Goal: Contribute content: Contribute content

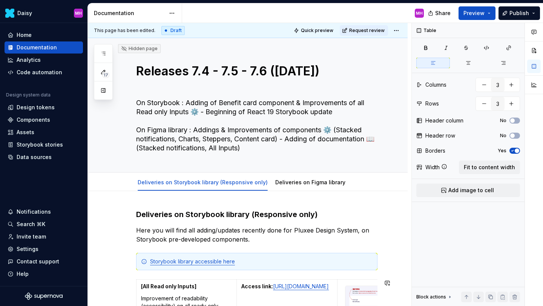
scroll to position [173, 0]
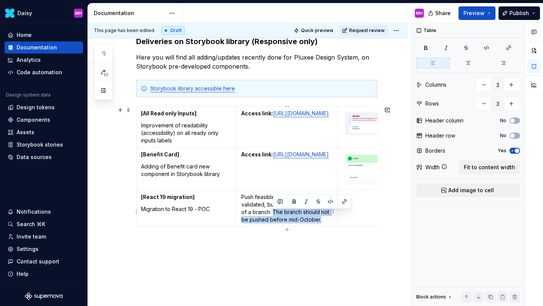
drag, startPoint x: 325, startPoint y: 224, endPoint x: 273, endPoint y: 213, distance: 53.1
click at [273, 213] on p "Push feasible on Storybook and validated, but requiring the creation of a branc…" at bounding box center [286, 208] width 91 height 30
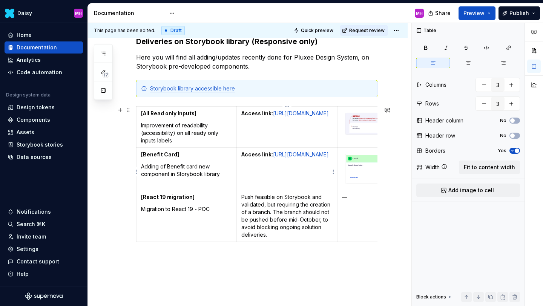
click at [317, 158] on p "Access link: [URL][DOMAIN_NAME]" at bounding box center [286, 155] width 91 height 8
click at [526, 12] on span "Publish" at bounding box center [520, 13] width 20 height 8
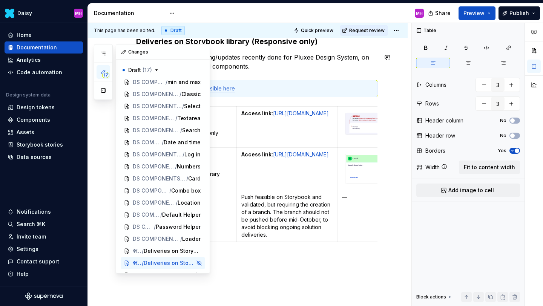
scroll to position [12, 0]
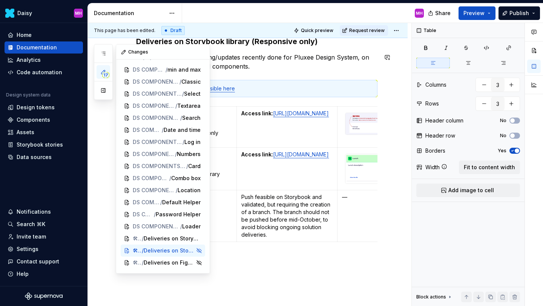
click at [101, 72] on icon "button" at bounding box center [103, 72] width 6 height 6
click at [518, 14] on span "Publish" at bounding box center [520, 13] width 20 height 8
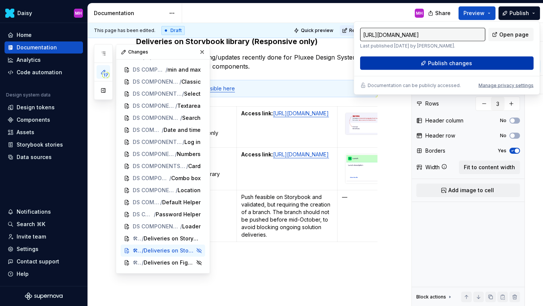
click at [448, 60] on span "Publish changes" at bounding box center [450, 64] width 44 height 8
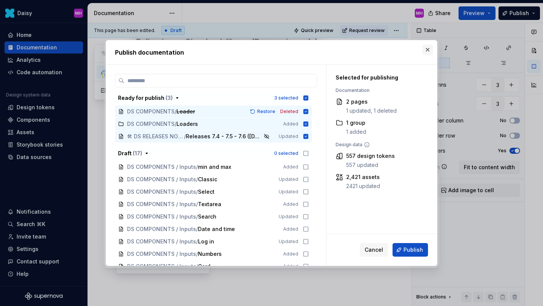
click at [428, 49] on button "button" at bounding box center [427, 50] width 11 height 11
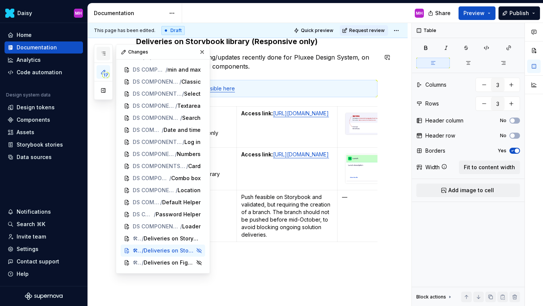
click at [101, 47] on button "button" at bounding box center [104, 54] width 14 height 14
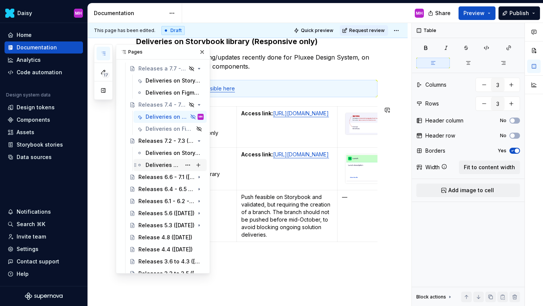
scroll to position [470, 0]
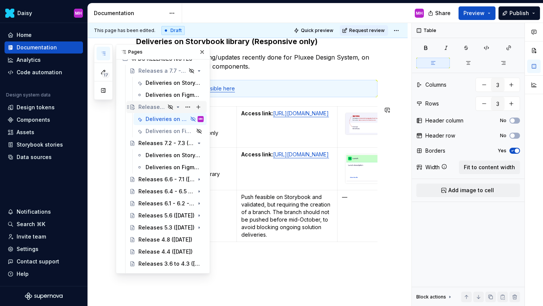
click at [170, 108] on icon "Page tree" at bounding box center [170, 107] width 5 height 5
click at [178, 118] on icon "Page tree" at bounding box center [178, 119] width 5 height 5
click at [186, 119] on button "Page tree" at bounding box center [188, 119] width 11 height 11
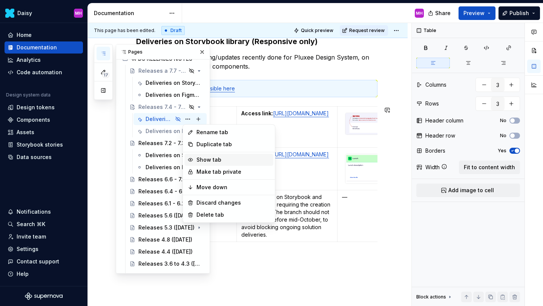
click at [202, 158] on div "Show tab" at bounding box center [234, 160] width 74 height 8
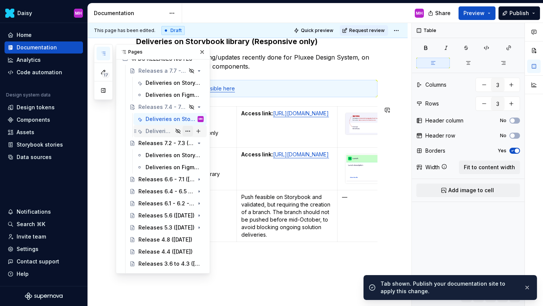
click at [188, 129] on button "Page tree" at bounding box center [188, 131] width 11 height 11
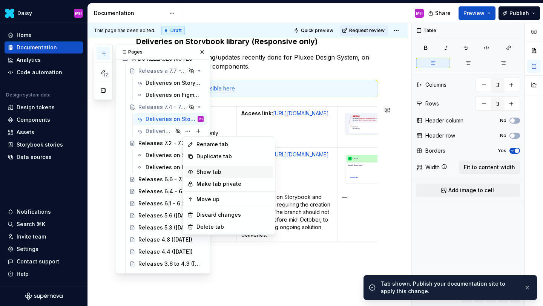
click at [207, 171] on div "Show tab" at bounding box center [234, 172] width 74 height 8
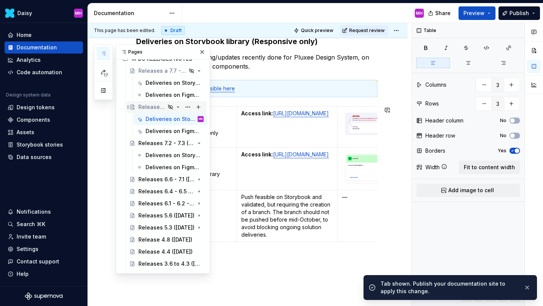
click at [171, 106] on icon "Page tree" at bounding box center [170, 107] width 5 height 5
click at [186, 107] on button "Page tree" at bounding box center [188, 107] width 11 height 11
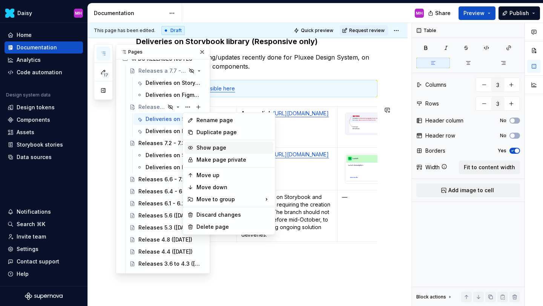
click at [205, 149] on div "Show page" at bounding box center [234, 148] width 74 height 8
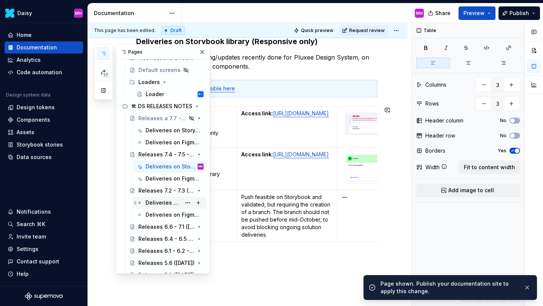
scroll to position [420, 0]
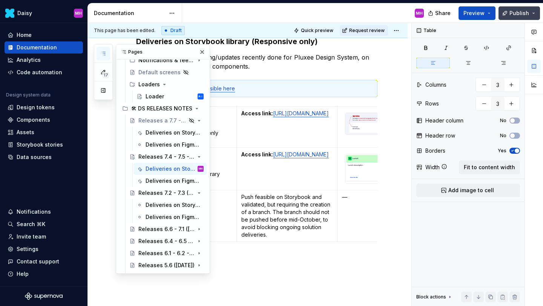
click at [521, 13] on span "Publish" at bounding box center [520, 13] width 20 height 8
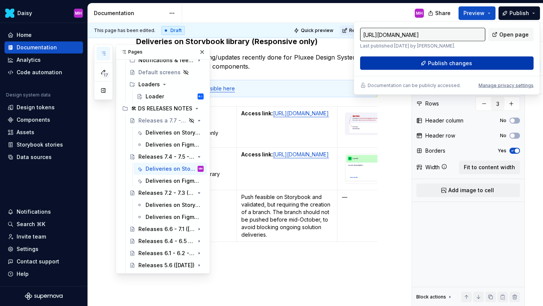
click at [424, 63] on button "Publish changes" at bounding box center [447, 64] width 174 height 14
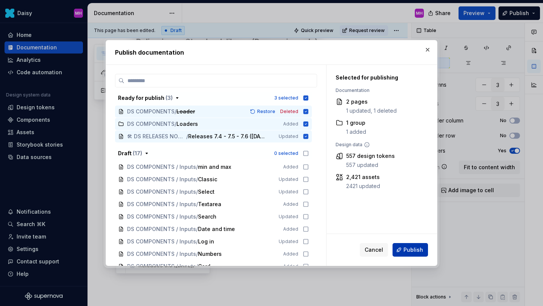
click at [419, 252] on span "Publish" at bounding box center [414, 250] width 20 height 8
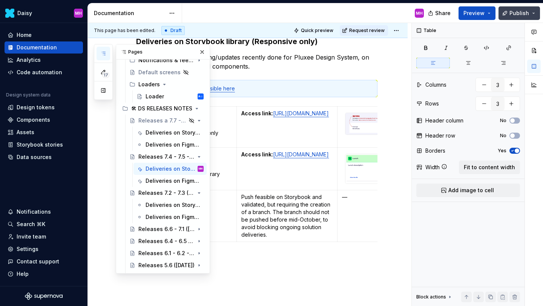
click at [507, 17] on button "Publish" at bounding box center [519, 13] width 41 height 14
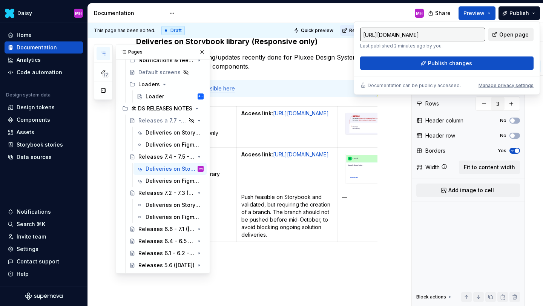
click at [502, 34] on span "Open page" at bounding box center [513, 35] width 29 height 8
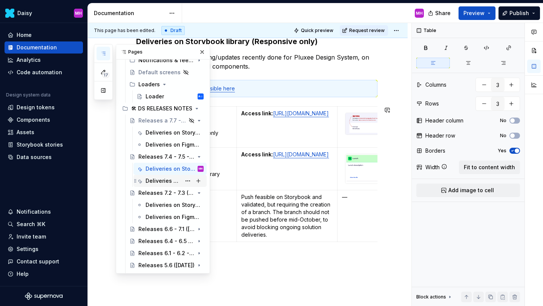
click at [160, 181] on div "Deliveries on Figma library" at bounding box center [163, 181] width 35 height 8
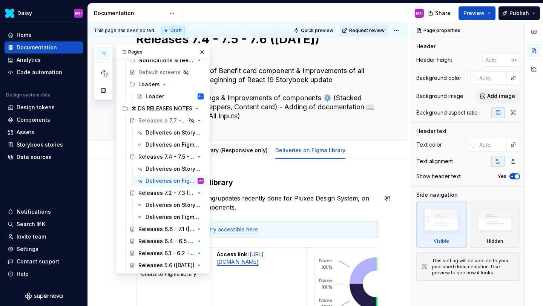
scroll to position [32, 0]
click at [203, 49] on button "button" at bounding box center [202, 52] width 11 height 11
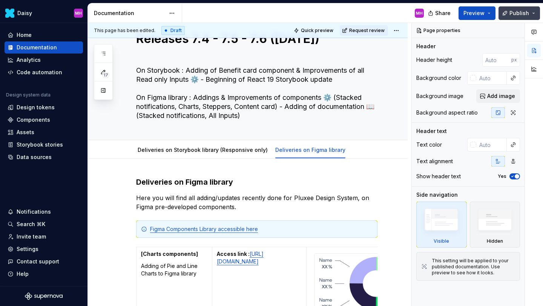
click at [512, 19] on button "Publish" at bounding box center [519, 13] width 41 height 14
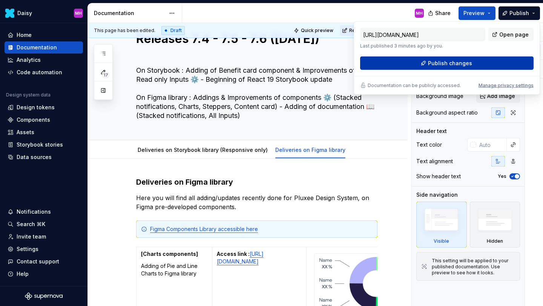
click at [463, 64] on span "Publish changes" at bounding box center [450, 64] width 44 height 8
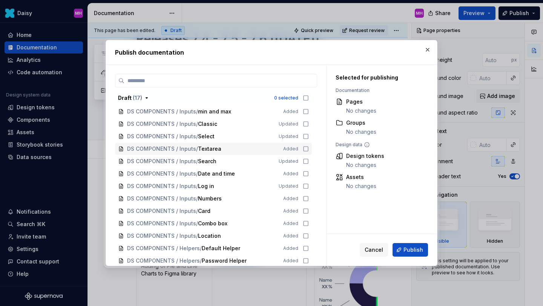
scroll to position [51, 0]
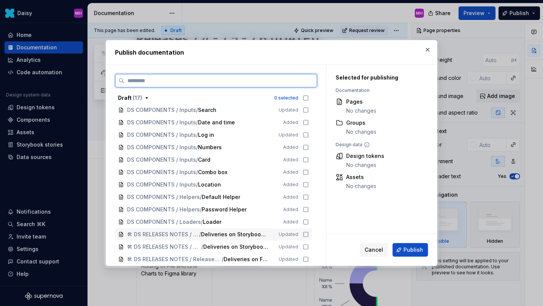
click at [309, 233] on icon at bounding box center [306, 235] width 6 height 6
click at [309, 244] on icon at bounding box center [306, 247] width 6 height 6
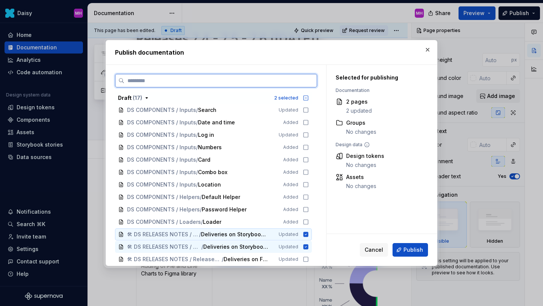
click at [309, 234] on icon at bounding box center [306, 234] width 5 height 5
click at [309, 243] on div "🛠 DS RELEASES NOTES / Releases 7.4 - 7.5 - 7.6 ([DATE]) / Deliveries on Storybo…" at bounding box center [213, 247] width 197 height 12
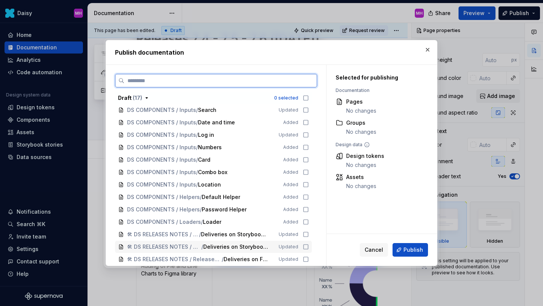
click at [309, 246] on icon at bounding box center [306, 247] width 6 height 6
click at [308, 232] on icon at bounding box center [306, 234] width 5 height 5
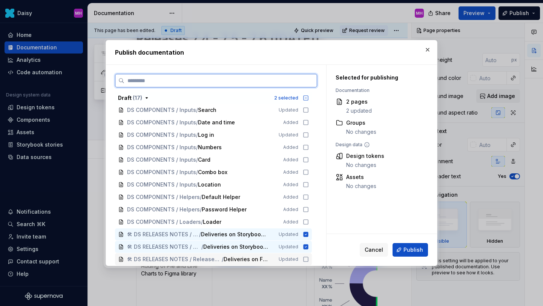
click at [308, 258] on icon at bounding box center [306, 259] width 6 height 6
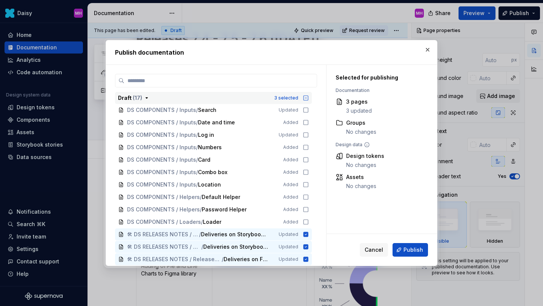
click at [309, 98] on icon "button" at bounding box center [306, 98] width 6 height 6
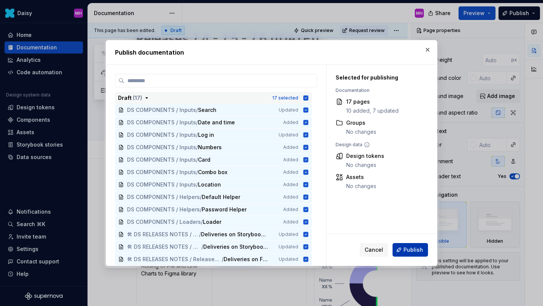
click at [404, 250] on button "Publish" at bounding box center [410, 250] width 35 height 14
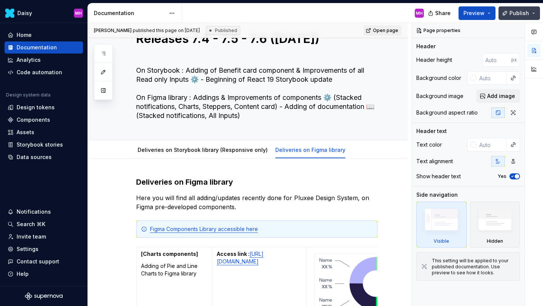
click at [522, 16] on span "Publish" at bounding box center [520, 13] width 20 height 8
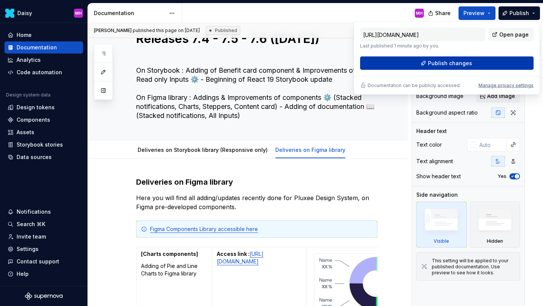
click at [485, 58] on button "Publish changes" at bounding box center [447, 64] width 174 height 14
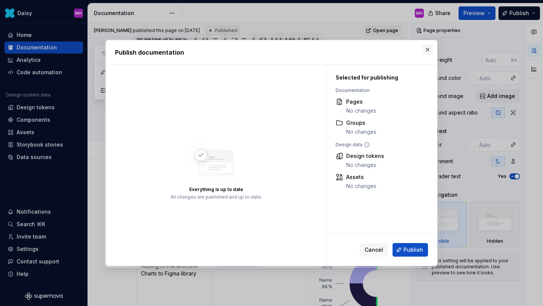
click at [429, 49] on button "button" at bounding box center [427, 50] width 11 height 11
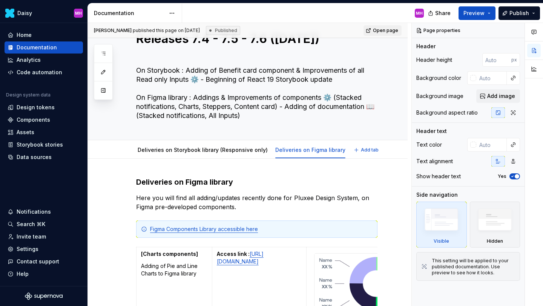
scroll to position [0, 0]
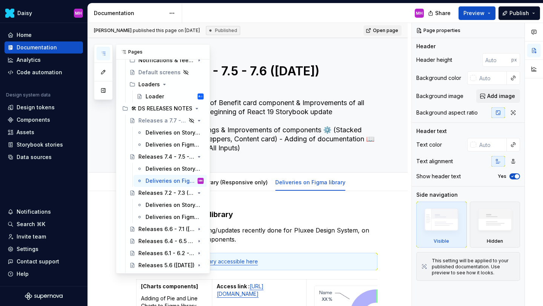
click at [101, 56] on icon "button" at bounding box center [103, 54] width 6 height 6
click at [179, 157] on icon "Page tree" at bounding box center [178, 157] width 2 height 1
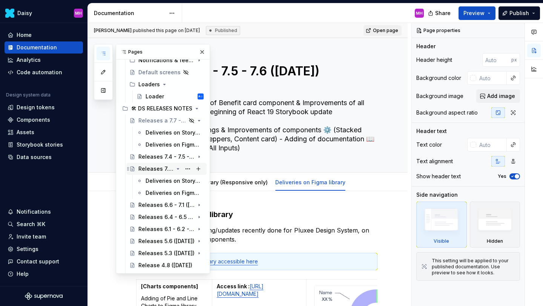
click at [177, 169] on icon "Page tree" at bounding box center [178, 169] width 6 height 6
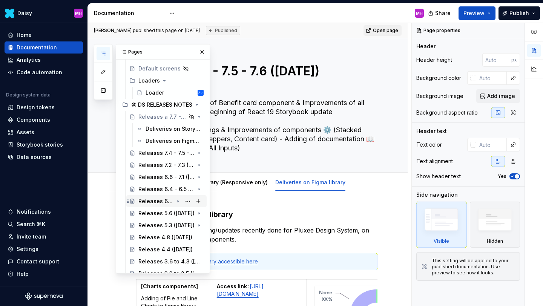
scroll to position [444, 0]
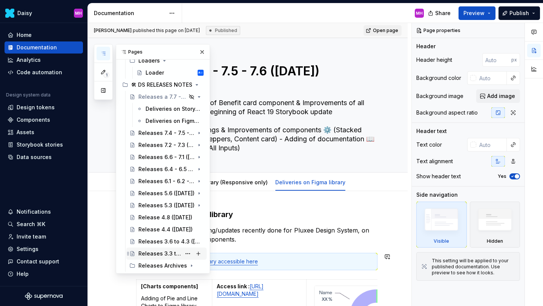
click at [161, 253] on div "Releases 3.3 to 3.5 ([DATE])" at bounding box center [159, 254] width 43 height 8
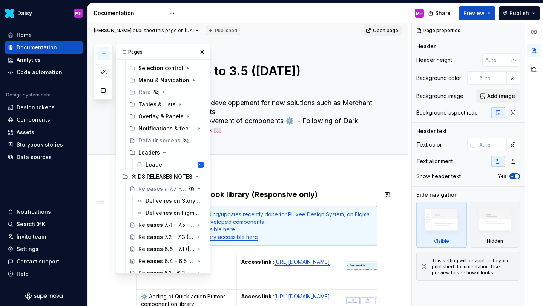
scroll to position [350, 0]
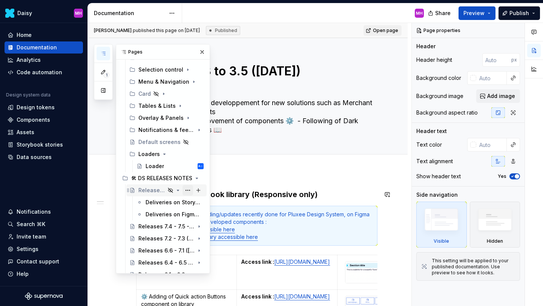
click at [186, 190] on button "Page tree" at bounding box center [188, 190] width 11 height 11
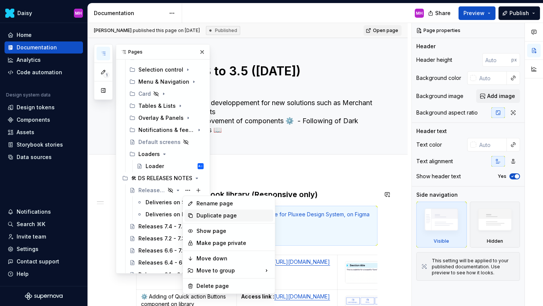
click at [199, 215] on div "Duplicate page" at bounding box center [234, 216] width 74 height 8
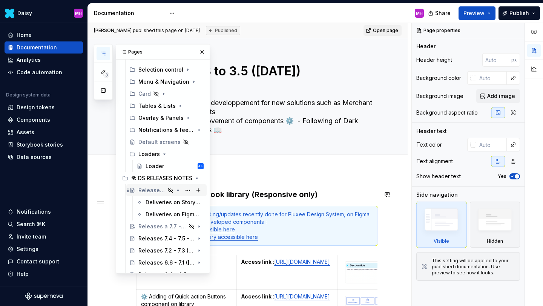
click at [178, 190] on icon "Page tree" at bounding box center [178, 190] width 2 height 1
click at [178, 202] on icon "Page tree" at bounding box center [178, 203] width 1 height 2
click at [168, 215] on div "Deliveries on Storybook library (Responsive only)" at bounding box center [163, 215] width 35 height 8
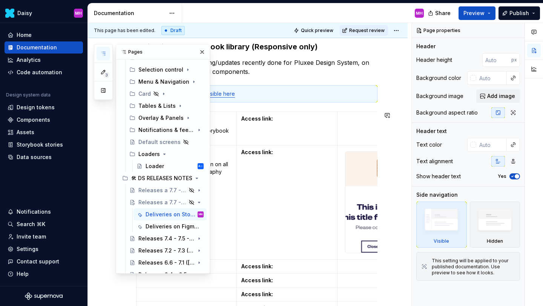
scroll to position [136, 0]
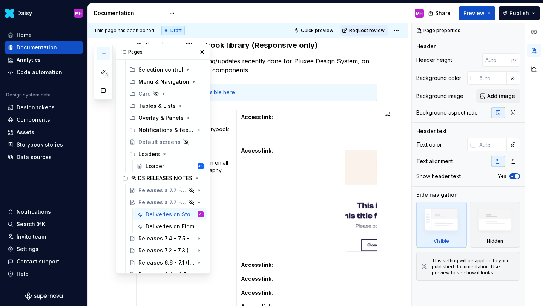
click at [367, 189] on img at bounding box center [387, 200] width 84 height 101
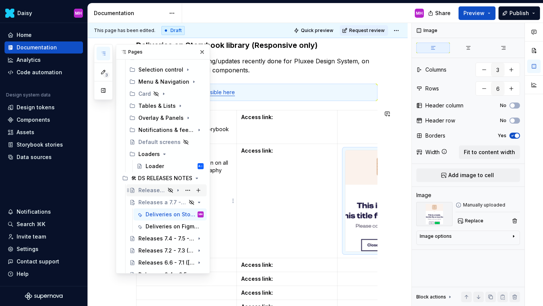
click at [177, 191] on icon "Page tree" at bounding box center [178, 190] width 6 height 6
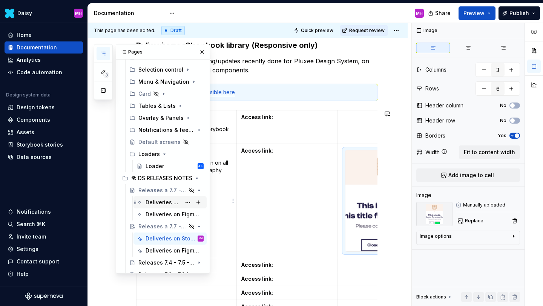
click at [170, 204] on div "Deliveries on Storybook library (Responsive only)" at bounding box center [163, 203] width 35 height 8
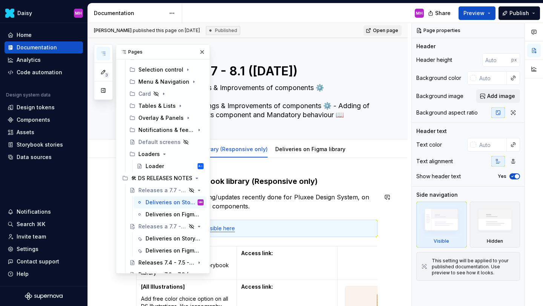
scroll to position [60, 0]
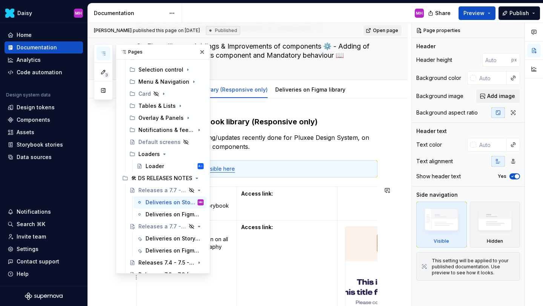
click at [366, 252] on img at bounding box center [387, 277] width 84 height 101
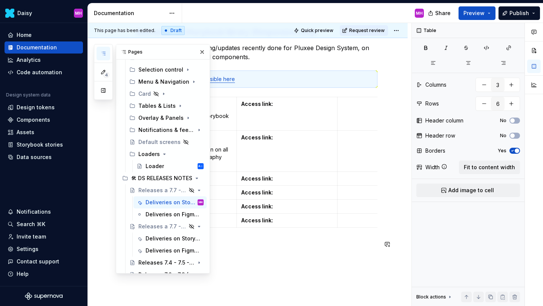
scroll to position [156, 0]
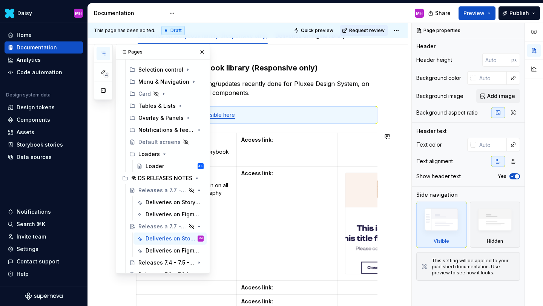
scroll to position [113, 0]
click at [168, 204] on div "Deliveries on Storybook library (Responsive only)" at bounding box center [163, 203] width 35 height 8
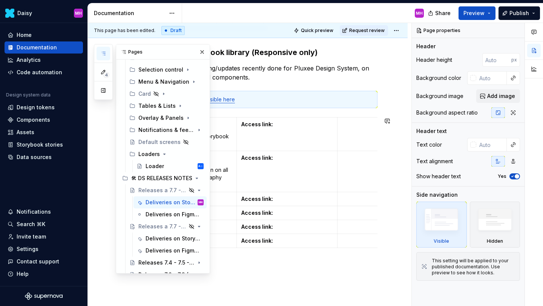
scroll to position [131, 0]
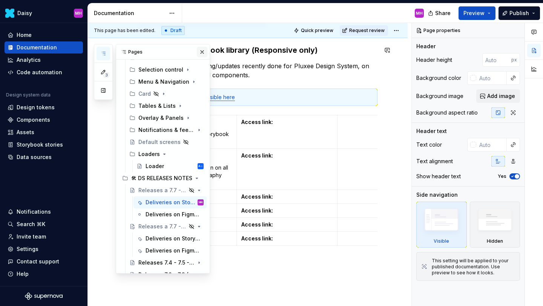
click at [203, 54] on button "button" at bounding box center [202, 52] width 11 height 11
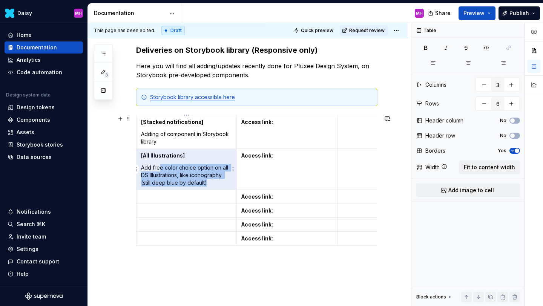
drag, startPoint x: 212, startPoint y: 183, endPoint x: 160, endPoint y: 169, distance: 53.6
click at [160, 169] on p "Add free color choice option on all DS Illustrations, like iconography (still d…" at bounding box center [186, 175] width 91 height 23
click at [164, 165] on p "Add free color choice option on all DS Illustrations, like iconography (still d…" at bounding box center [186, 175] width 91 height 23
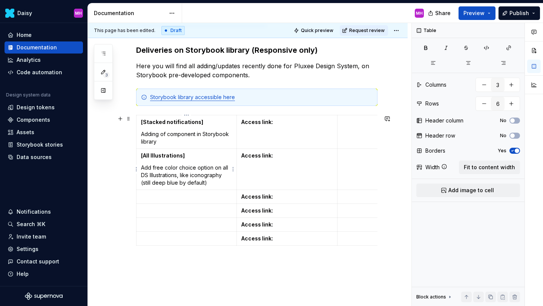
drag, startPoint x: 166, startPoint y: 166, endPoint x: 213, endPoint y: 181, distance: 50.2
click at [213, 181] on p "Add free color choice option on all DS Illustrations, like iconography (still d…" at bounding box center [186, 175] width 91 height 23
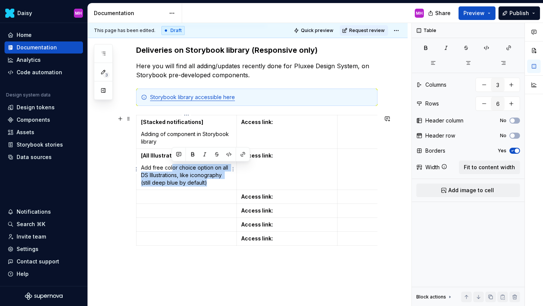
drag, startPoint x: 213, startPoint y: 181, endPoint x: 171, endPoint y: 170, distance: 44.0
click at [171, 170] on p "Add free color choice option on all DS Illustrations, like iconography (still d…" at bounding box center [186, 175] width 91 height 23
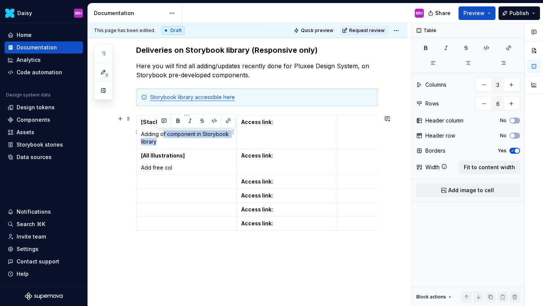
drag, startPoint x: 164, startPoint y: 143, endPoint x: 162, endPoint y: 136, distance: 7.2
click at [162, 136] on p "Adding of component in Storybook library" at bounding box center [186, 138] width 91 height 15
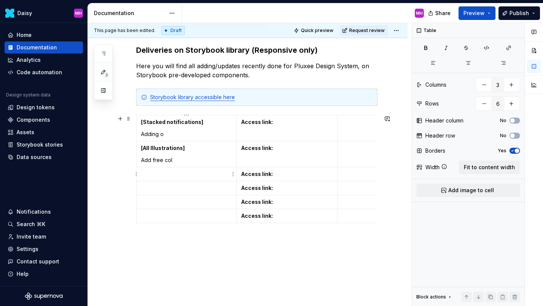
click at [165, 174] on p at bounding box center [186, 174] width 91 height 8
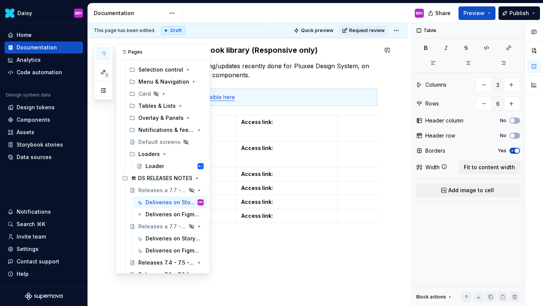
click at [104, 52] on icon "button" at bounding box center [103, 54] width 6 height 6
click at [178, 189] on icon "Page tree" at bounding box center [178, 190] width 6 height 6
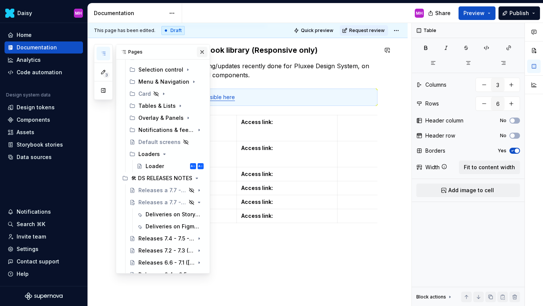
click at [201, 51] on button "button" at bounding box center [202, 52] width 11 height 11
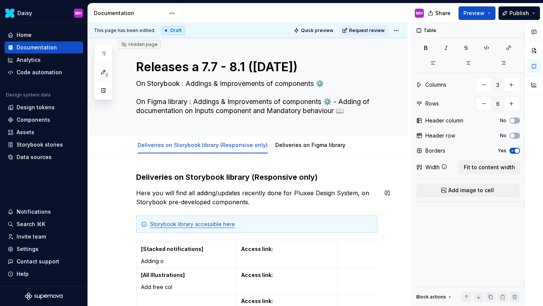
scroll to position [0, 0]
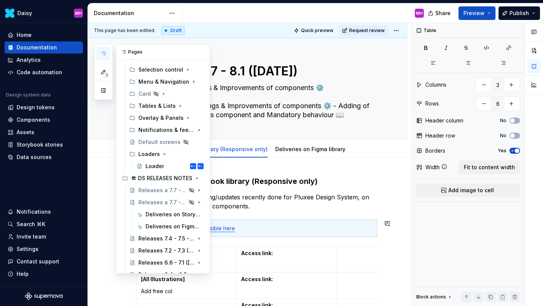
click at [98, 234] on div "3 Pages Add Accessibility guide for tree Page tree. Navigate the tree with the …" at bounding box center [152, 159] width 116 height 230
click at [106, 54] on icon "button" at bounding box center [103, 54] width 6 height 6
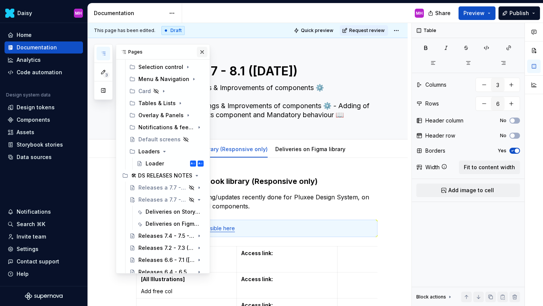
click at [200, 52] on button "button" at bounding box center [202, 52] width 11 height 11
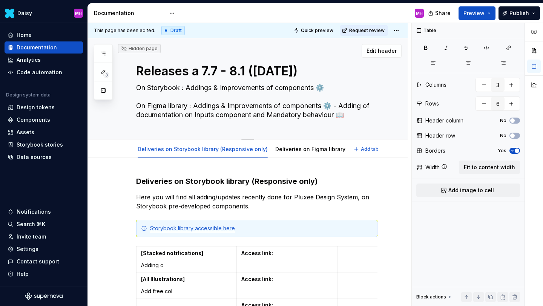
click at [265, 72] on textarea "Releases a 7.7 - 8.1 ([DATE])" at bounding box center [255, 71] width 241 height 18
type textarea "*"
type textarea "Releases a 7.7 - 8.1 ([DATE])"
type textarea "*"
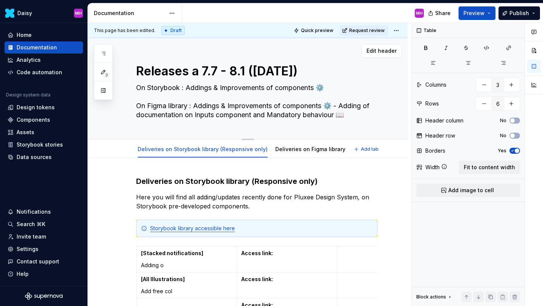
type textarea "Releases a 7.7 - 8.1 ([DATE])"
click at [317, 71] on textarea "Releases a 7.7 - 8.1 ([DATE])" at bounding box center [255, 71] width 241 height 18
type textarea "*"
type textarea "Releases a 7.7 - 8.1 ([DATE])"
type textarea "*"
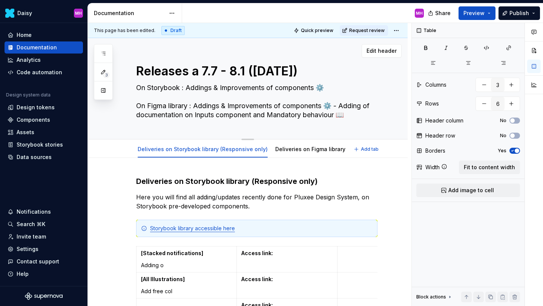
type textarea "Releases a 7.7 - 8.1 (26th of ju 2025)"
type textarea "*"
type textarea "Releases a 7.7 - 8.1 (26th of j 2025)"
type textarea "*"
type textarea "Releases a 7.7 - 8.1 (26th of 2025)"
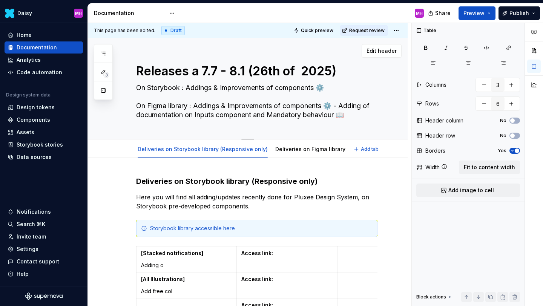
type textarea "*"
type textarea "Releases a 7.7 - 8.1 (26th of s 2025)"
type textarea "*"
type textarea "Releases a 7.7 - 8.1 (26th of se 2025)"
type textarea "*"
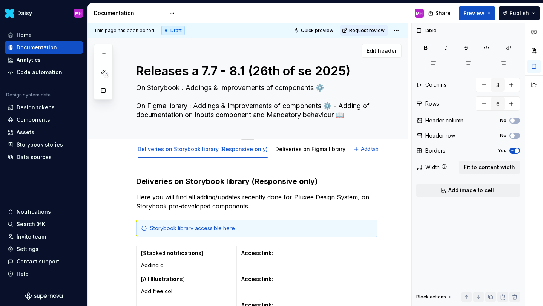
type textarea "Releases a 7.7 - 8.1 ([DATE])"
type textarea "*"
type textarea "Releases a 7.7 - 8.1 ([DATE])"
type textarea "*"
type textarea "Releases a 7.7 - 8.1 (26th of septe 2025)"
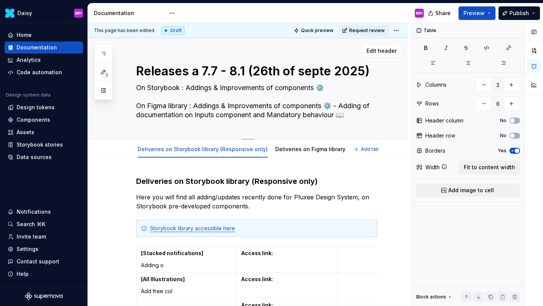
type textarea "*"
type textarea "Releases a 7.7 - 8.1 (26th of septem 2025)"
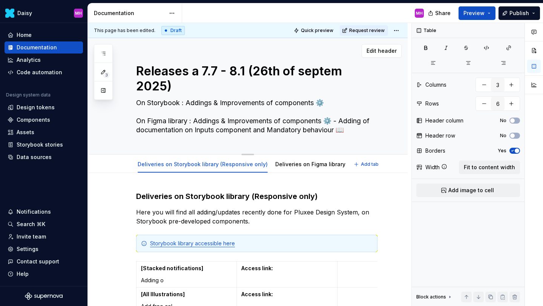
type textarea "*"
type textarea "Releases a 7.7 - 8.1 (26th of septemb 2025)"
type textarea "*"
type textarea "Releases a 7.7 - 8.1 (26th of septembe 2025)"
type textarea "*"
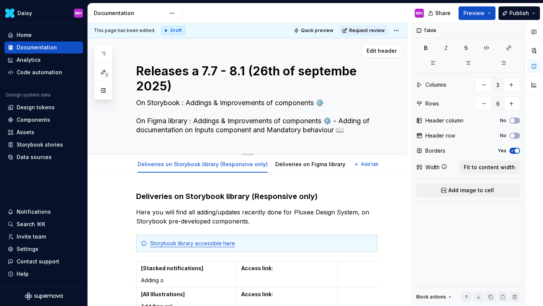
type textarea "Releases a 7.7 - 8.1 ([DATE])"
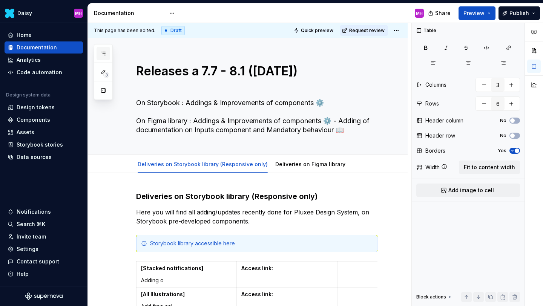
type textarea "*"
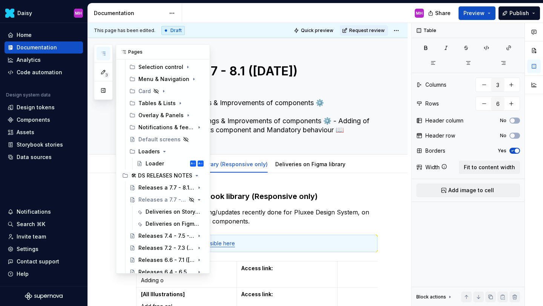
type textarea "Releases a 7.7 - 8.1 ([DATE])"
click at [105, 52] on icon "button" at bounding box center [103, 54] width 6 height 6
click at [150, 235] on div "Releases 7.4 - 7.5 - 7.6 ([DATE])" at bounding box center [155, 236] width 35 height 8
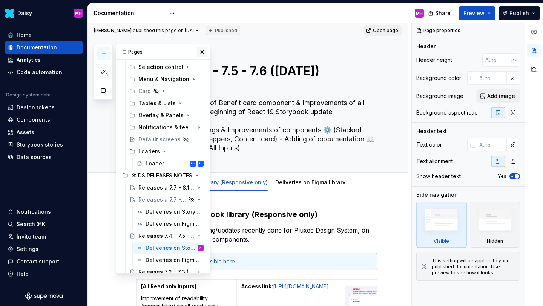
click at [202, 54] on button "button" at bounding box center [202, 52] width 11 height 11
click at [100, 53] on button "button" at bounding box center [104, 54] width 14 height 14
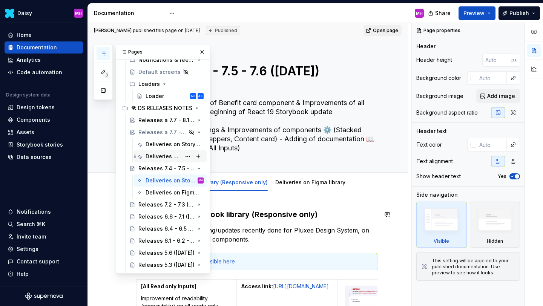
scroll to position [422, 0]
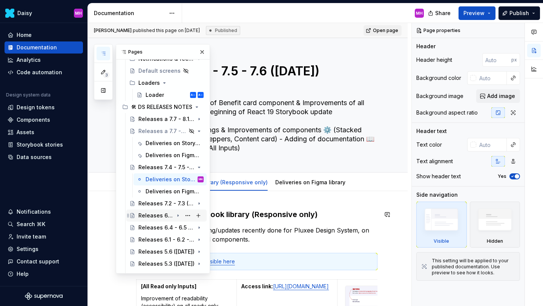
click at [153, 214] on div "Releases 6.6 - 7.1 ([DATE])" at bounding box center [155, 216] width 35 height 8
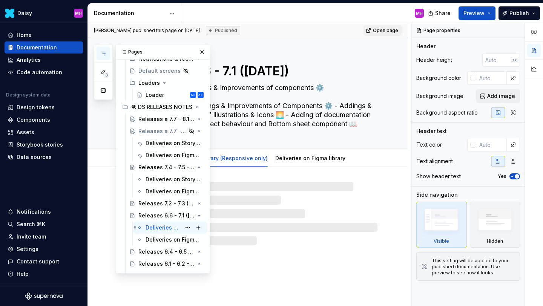
click at [159, 230] on div "Deliveries on Storybook library (Responsive only)" at bounding box center [163, 228] width 35 height 8
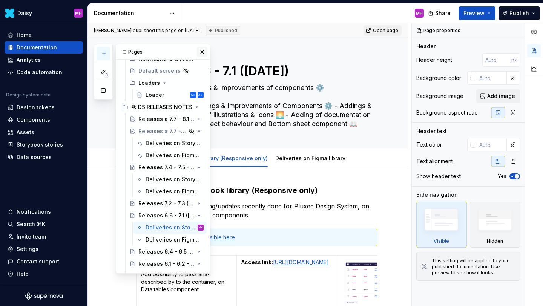
click at [202, 49] on button "button" at bounding box center [202, 52] width 11 height 11
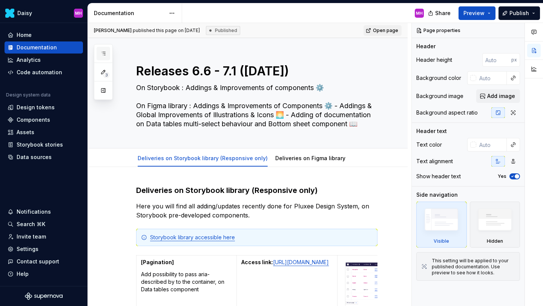
click at [109, 52] on button "button" at bounding box center [104, 54] width 14 height 14
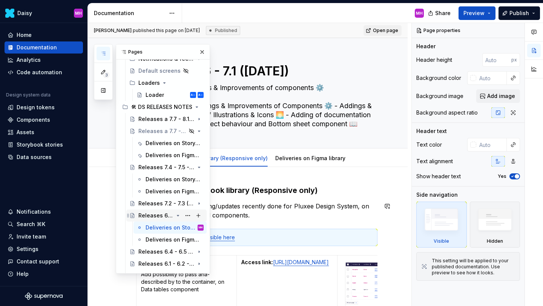
click at [176, 215] on icon "Page tree" at bounding box center [178, 216] width 6 height 6
click at [176, 167] on icon "Page tree" at bounding box center [178, 167] width 6 height 6
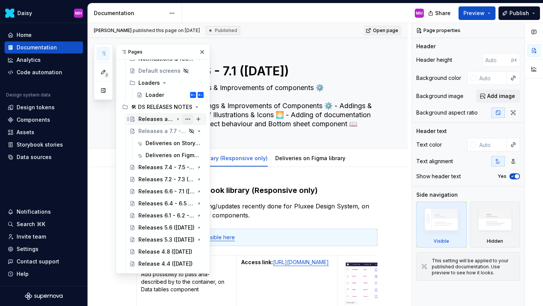
click at [187, 120] on button "Page tree" at bounding box center [188, 119] width 11 height 11
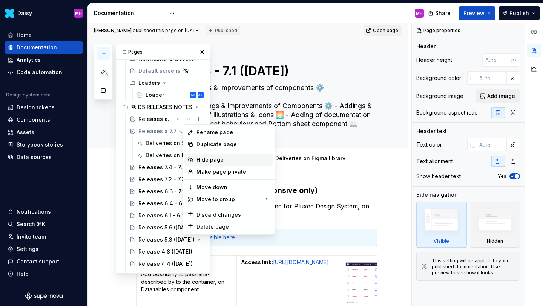
click at [195, 158] on div "Hide page" at bounding box center [228, 160] width 89 height 12
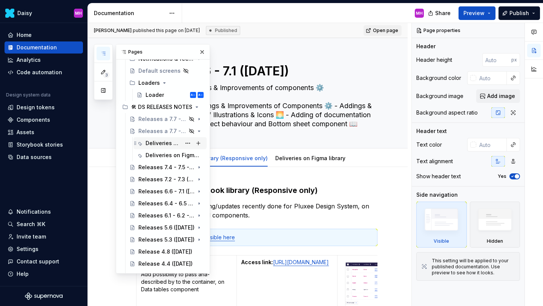
click at [161, 146] on div "Deliveries on Storybook library (Responsive only)" at bounding box center [163, 144] width 35 height 8
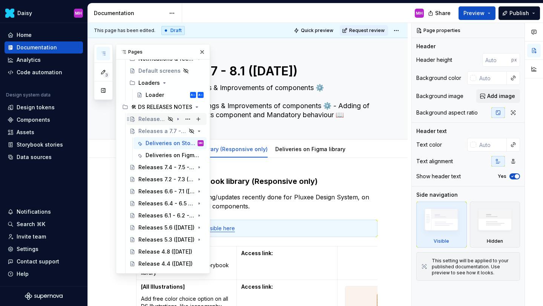
click at [160, 119] on div "Releases a 7.7 - 8.1 ([DATE])" at bounding box center [151, 119] width 27 height 8
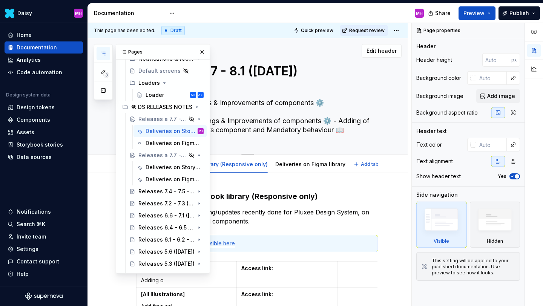
click at [247, 73] on textarea "Releases a 7.7 - 8.1 ([DATE])" at bounding box center [255, 78] width 241 height 33
drag, startPoint x: 237, startPoint y: 72, endPoint x: 248, endPoint y: 72, distance: 11.3
click at [248, 72] on textarea "Releases a 7.7 - 8.1 ([DATE])" at bounding box center [255, 78] width 241 height 33
drag, startPoint x: 213, startPoint y: 70, endPoint x: 366, endPoint y: 79, distance: 152.6
click at [366, 79] on textarea "Releases a 7.7 - 8.1 ([DATE])" at bounding box center [255, 78] width 241 height 33
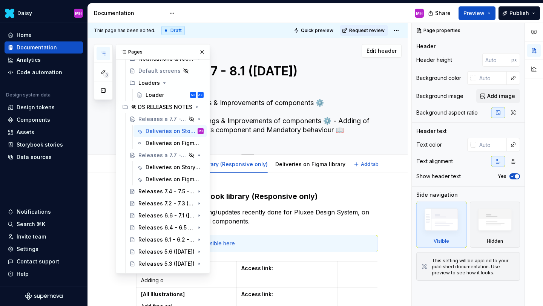
type textarea "*"
type textarea "Releases a 7."
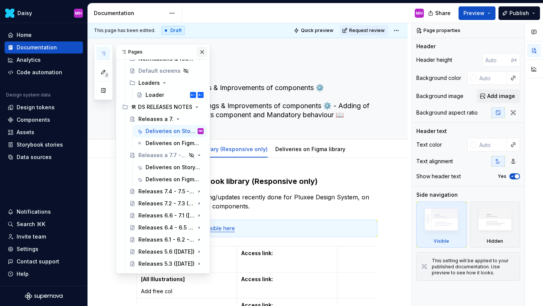
type textarea "*"
type textarea "Releases a 7."
click at [199, 52] on button "button" at bounding box center [202, 52] width 11 height 11
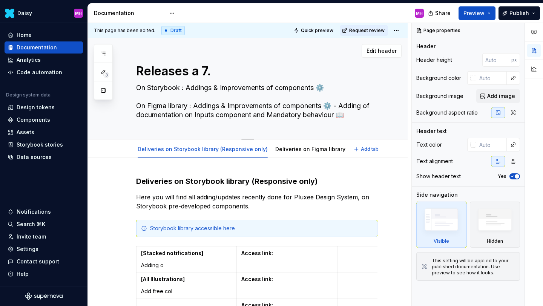
drag, startPoint x: 202, startPoint y: 72, endPoint x: 229, endPoint y: 69, distance: 26.9
click at [229, 69] on textarea "Releases a 7." at bounding box center [255, 71] width 241 height 18
click at [213, 68] on textarea "Releases a 7." at bounding box center [255, 71] width 241 height 18
type textarea "*"
type textarea "Releases a 7"
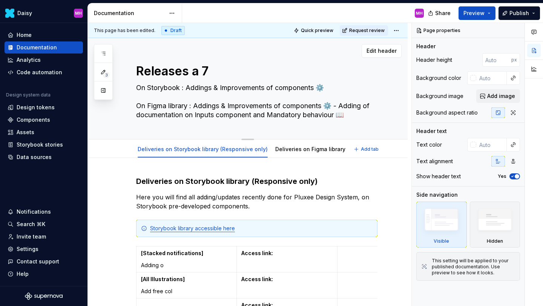
type textarea "*"
type textarea "Releases a"
type textarea "*"
type textarea "Releases a"
type textarea "*"
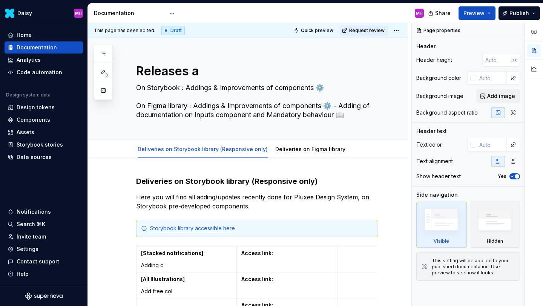
type textarea "Releases"
type textarea "*"
type textarea "Releases"
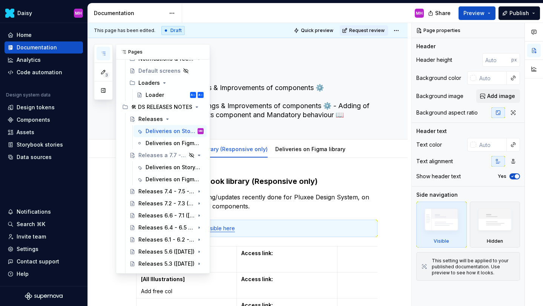
click at [104, 53] on icon "button" at bounding box center [103, 53] width 4 height 3
click at [160, 166] on div "Deliveries on Storybook library (Responsive only)" at bounding box center [163, 168] width 35 height 8
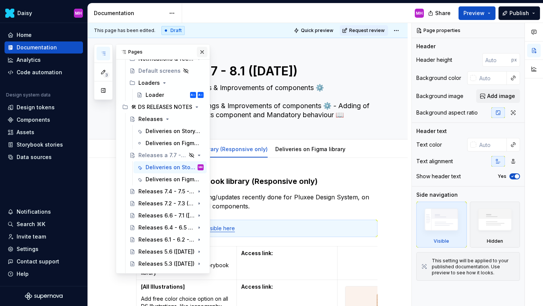
click at [203, 49] on button "button" at bounding box center [202, 52] width 11 height 11
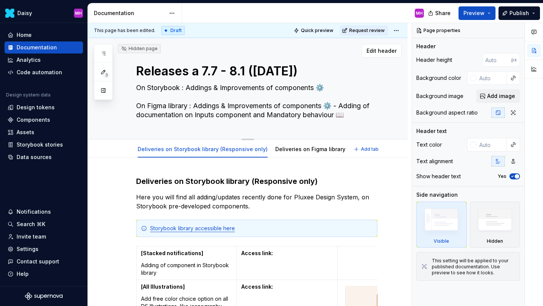
click at [201, 73] on textarea "Releases a 7.7 - 8.1 ([DATE])" at bounding box center [255, 71] width 241 height 18
type textarea "*"
type textarea "Releases a7.7 - 8.1 ([DATE])"
type textarea "*"
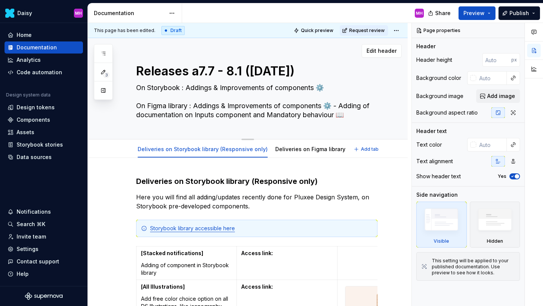
type textarea "Releases 7.7 - 8.1 ([DATE])"
type textarea "*"
type textarea "Releases 7.7 - 8.1 ([DATE])"
click at [104, 52] on icon "button" at bounding box center [103, 54] width 6 height 6
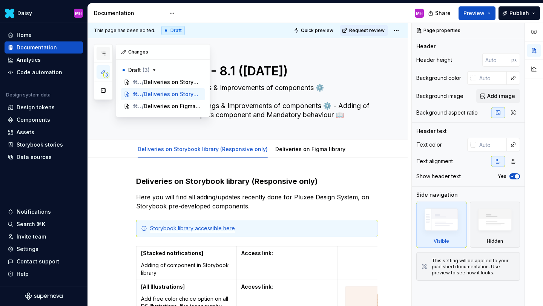
click at [104, 55] on icon "button" at bounding box center [103, 53] width 4 height 3
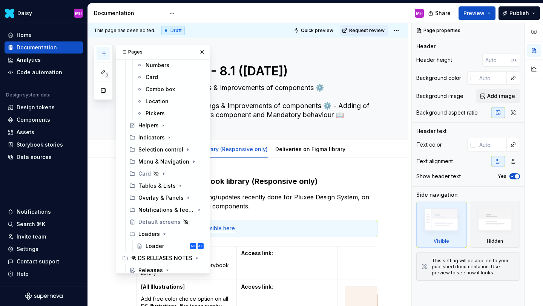
scroll to position [480, 0]
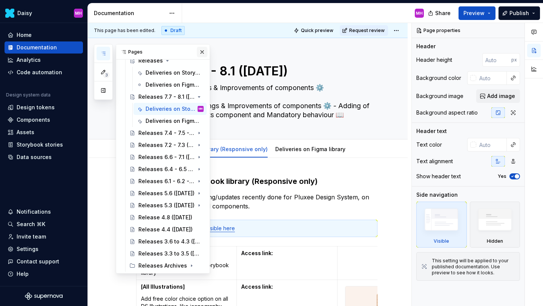
click at [199, 52] on button "button" at bounding box center [202, 52] width 11 height 11
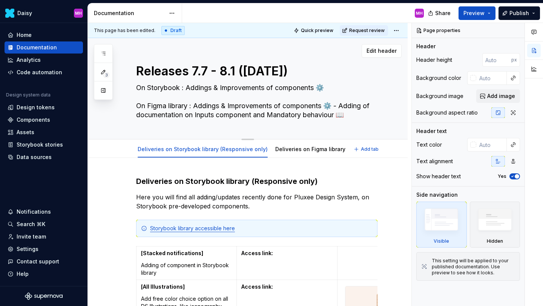
click at [259, 72] on textarea "Releases 7.7 - 8.1 ([DATE])" at bounding box center [255, 71] width 241 height 18
click at [258, 72] on textarea "Releases 7.7 - 8.1 ([DATE])" at bounding box center [255, 71] width 241 height 18
type textarea "*"
type textarea "Releases 7.7 - 8.1 ([DATE])"
type textarea "*"
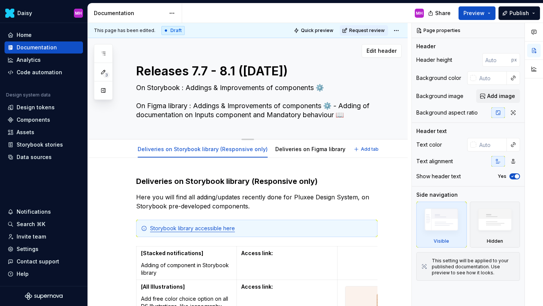
type textarea "Releases 7.7 - 8.1 ([DATE])"
click at [308, 72] on textarea "Releases 7.7 - 8.1 ([DATE])" at bounding box center [255, 71] width 241 height 18
type textarea "*"
type textarea "Releases 7.7 - 8.1 ([DATE])"
type textarea "*"
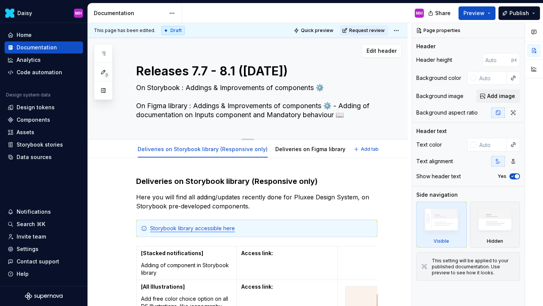
type textarea "Releases 7.7 - 8.1 (26th of ju 2025)"
type textarea "*"
type textarea "Releases 7.7 - 8.1 (26th of j 2025)"
type textarea "*"
type textarea "Releases 7.7 - 8.1 (26th of 2025)"
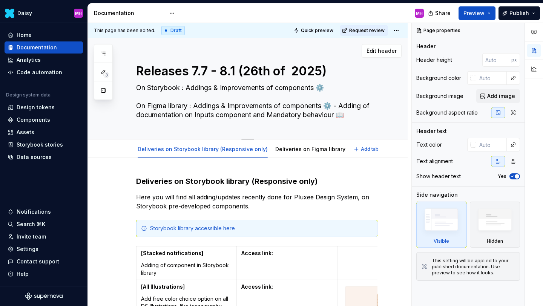
type textarea "*"
type textarea "Releases 7.7 - 8.1 (26th of s 2025)"
type textarea "*"
type textarea "Releases 7.7 - 8.1 (26th of se 2025)"
type textarea "*"
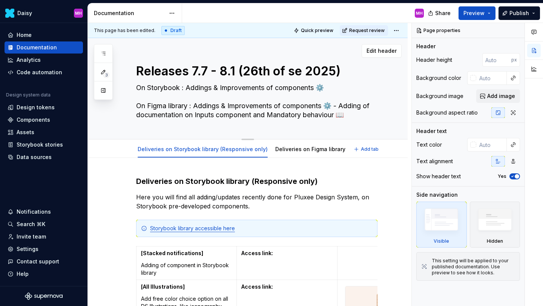
type textarea "Releases 7.7 - 8.1 ([DATE])"
type textarea "*"
type textarea "Releases 7.7 - 8.1 ([DATE])"
type textarea "*"
type textarea "Releases 7.7 - 8.1 (26th of septe 2025)"
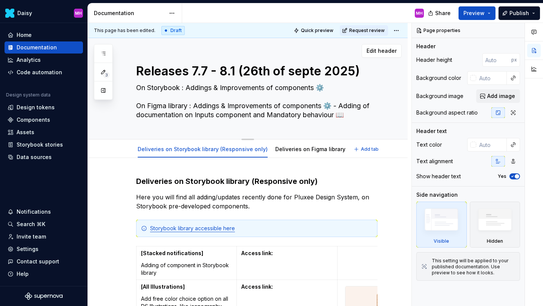
type textarea "*"
type textarea "Releases 7.7 - 8.1 (26th of septem 2025)"
type textarea "*"
type textarea "Releases 7.7 - 8.1 (26th of septembe 2025)"
type textarea "*"
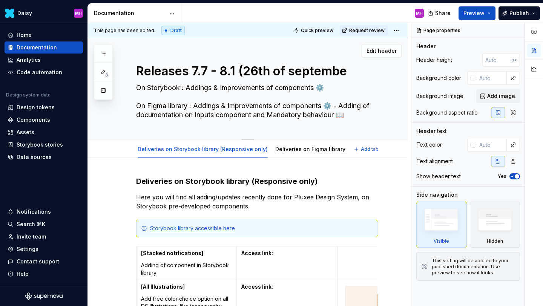
type textarea "Releases 7.7 - 8.1 ([DATE])"
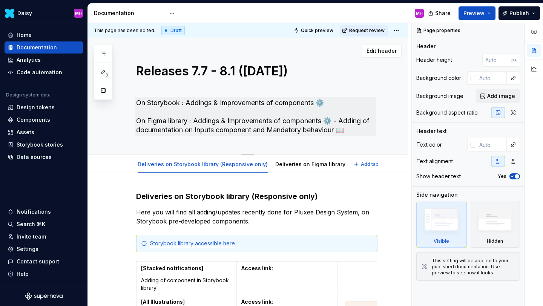
type textarea "*"
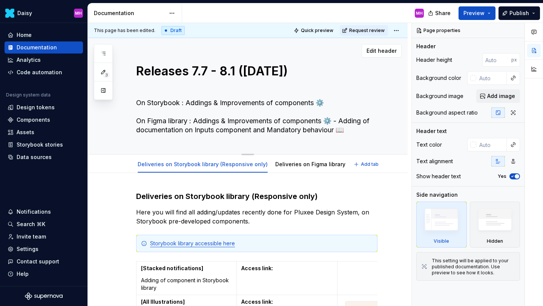
type textarea "Releases 7.7 - 8.1 ([DATE])"
click at [115, 140] on div "Releases 7.7 - 8.1 ([DATE]) On Storybook : Addings & Improvements of components…" at bounding box center [248, 96] width 320 height 117
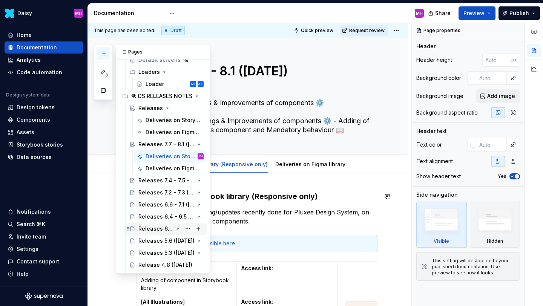
scroll to position [429, 0]
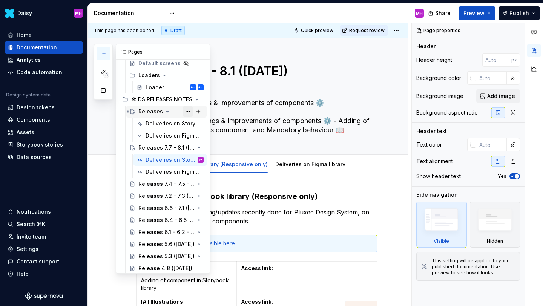
click at [188, 111] on button "Page tree" at bounding box center [188, 111] width 11 height 11
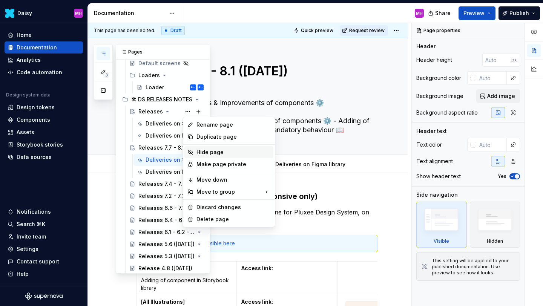
click at [199, 152] on div "Hide page" at bounding box center [234, 153] width 74 height 8
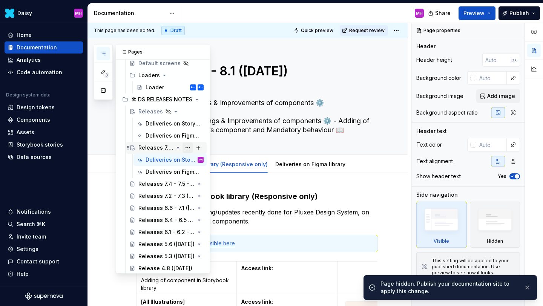
click at [188, 147] on button "Page tree" at bounding box center [188, 148] width 11 height 11
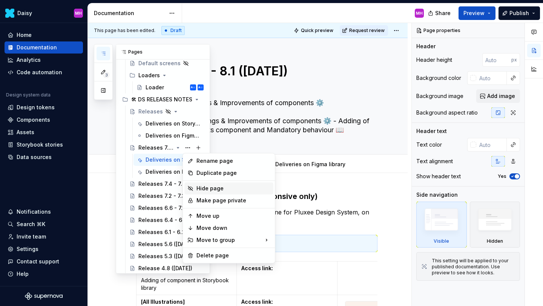
click at [198, 189] on div "Hide page" at bounding box center [234, 189] width 74 height 8
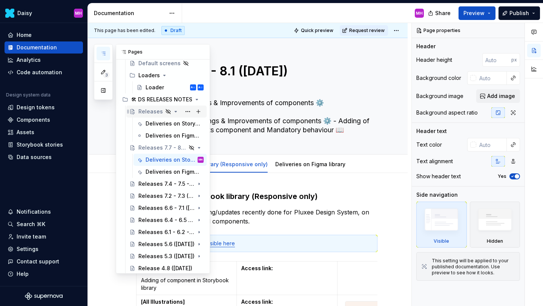
click at [173, 112] on icon "Page tree" at bounding box center [176, 112] width 6 height 6
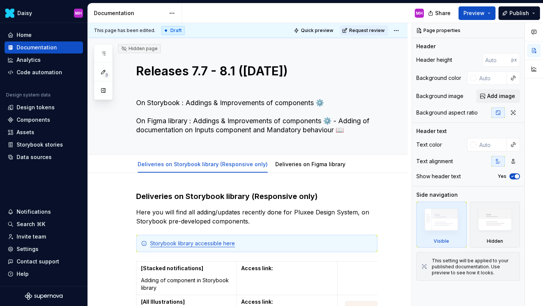
type textarea "*"
